Goal: Task Accomplishment & Management: Manage account settings

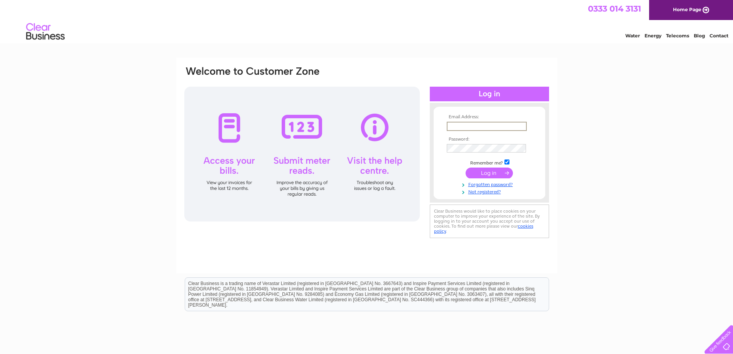
click at [460, 127] on input "text" at bounding box center [487, 126] width 80 height 9
type input "wilma.dorrans@ckdgalbraith.co.uk"
click at [466, 167] on input "submit" at bounding box center [489, 172] width 47 height 11
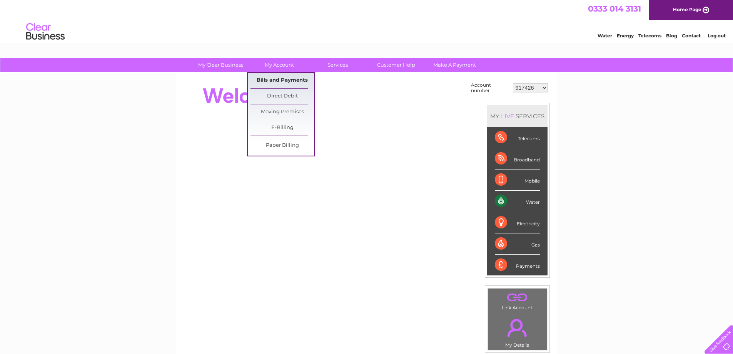
click at [278, 79] on link "Bills and Payments" at bounding box center [283, 80] width 64 height 15
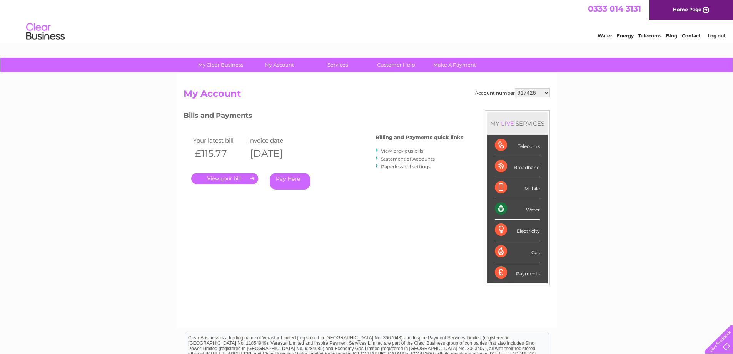
click at [217, 178] on link "." at bounding box center [224, 178] width 67 height 11
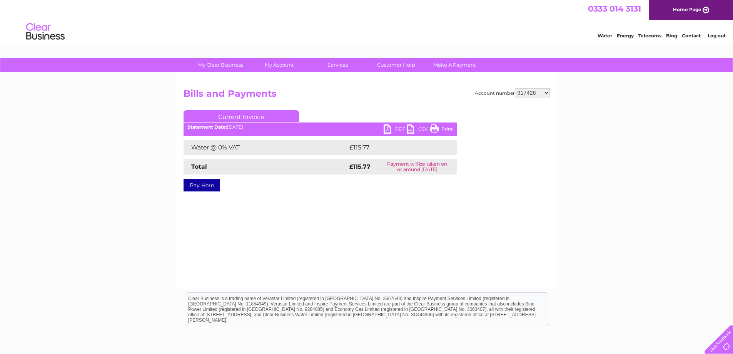
click at [392, 128] on link "PDF" at bounding box center [395, 129] width 23 height 11
click at [538, 88] on select "917426 30273977" at bounding box center [532, 92] width 35 height 9
select select "30273977"
click at [515, 88] on select "917426 30273977" at bounding box center [532, 92] width 35 height 9
click at [388, 127] on link "PDF" at bounding box center [395, 129] width 23 height 11
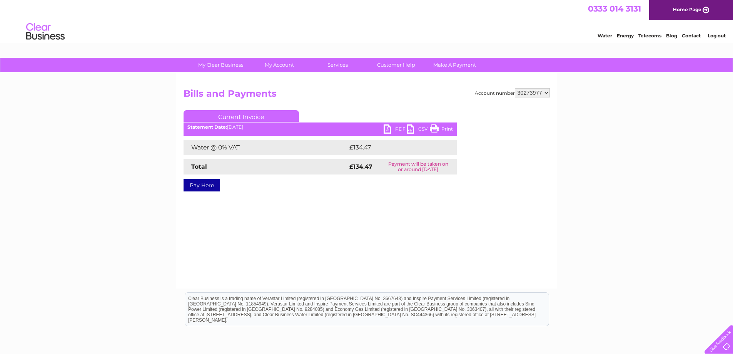
click at [716, 35] on link "Log out" at bounding box center [717, 36] width 18 height 6
